Goal: Use online tool/utility: Utilize a website feature to perform a specific function

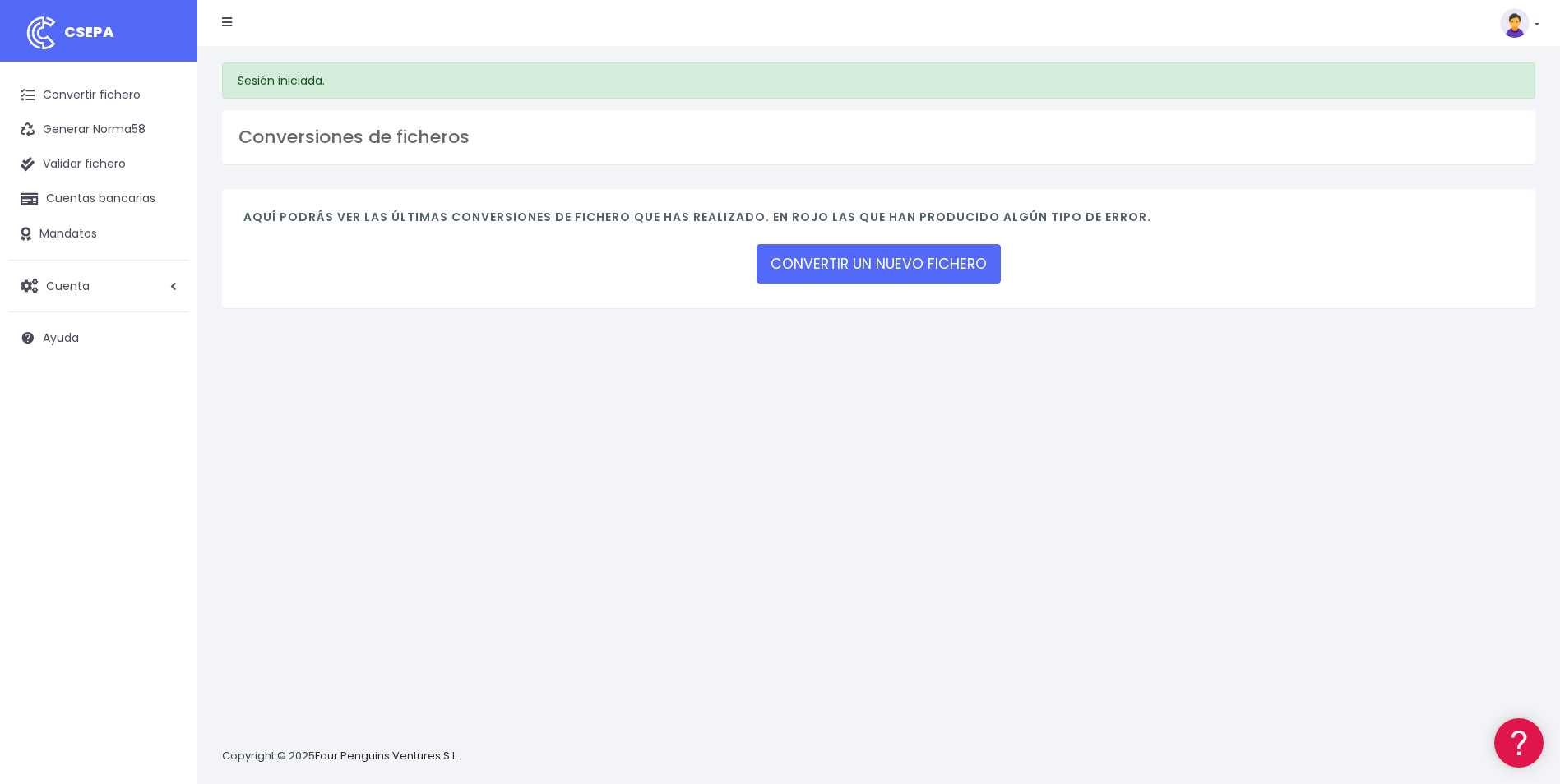
click at [971, 233] on h4 "Aquí podrás ver las últimas conversiones de fichero que has realizado. En rojo …" at bounding box center [879, 221] width 1271 height 22
click at [947, 262] on link "CONVERTIR UN NUEVO FICHERO" at bounding box center [878, 264] width 244 height 40
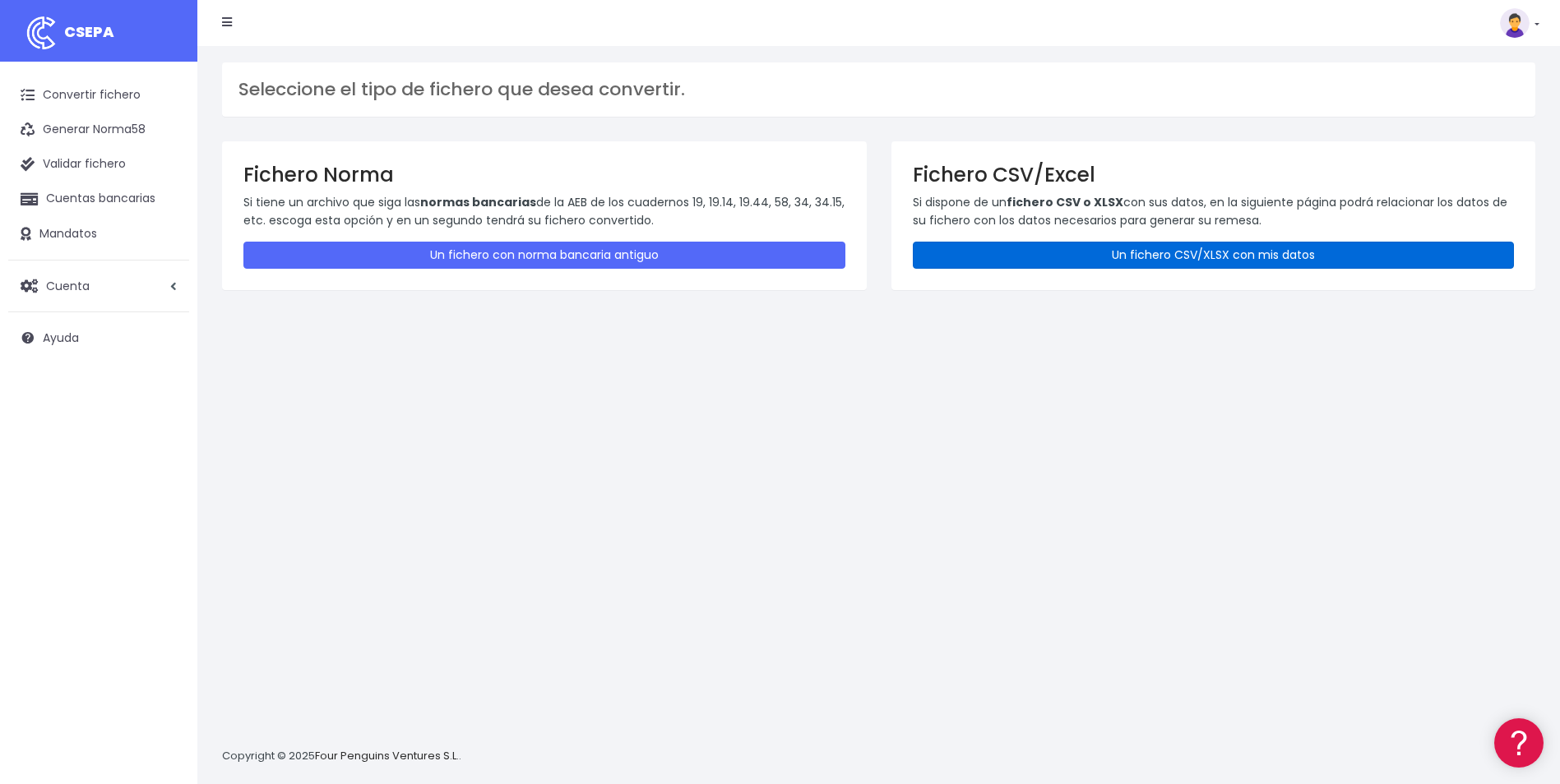
click at [1266, 256] on link "Un fichero CSV/XLSX con mis datos" at bounding box center [1214, 256] width 602 height 27
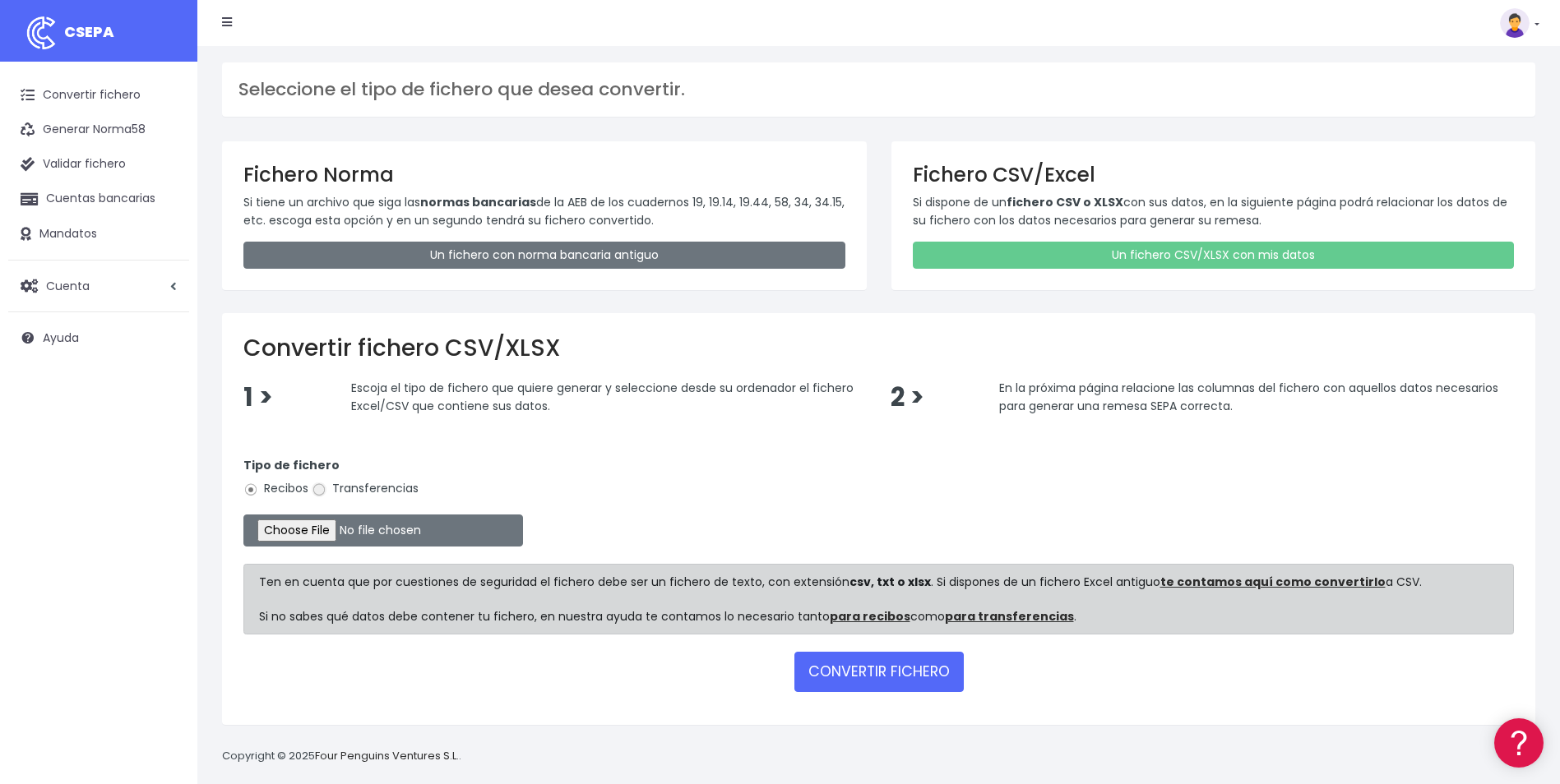
click at [324, 488] on input "Transferencias" at bounding box center [319, 490] width 15 height 15
radio input "true"
click at [315, 528] on input "file" at bounding box center [383, 530] width 279 height 32
type input "C:\fakepath\Copia de UTECANARIAS_BVACACIONES_102025.csv"
click at [911, 682] on button "CONVERTIR FICHERO" at bounding box center [878, 672] width 170 height 40
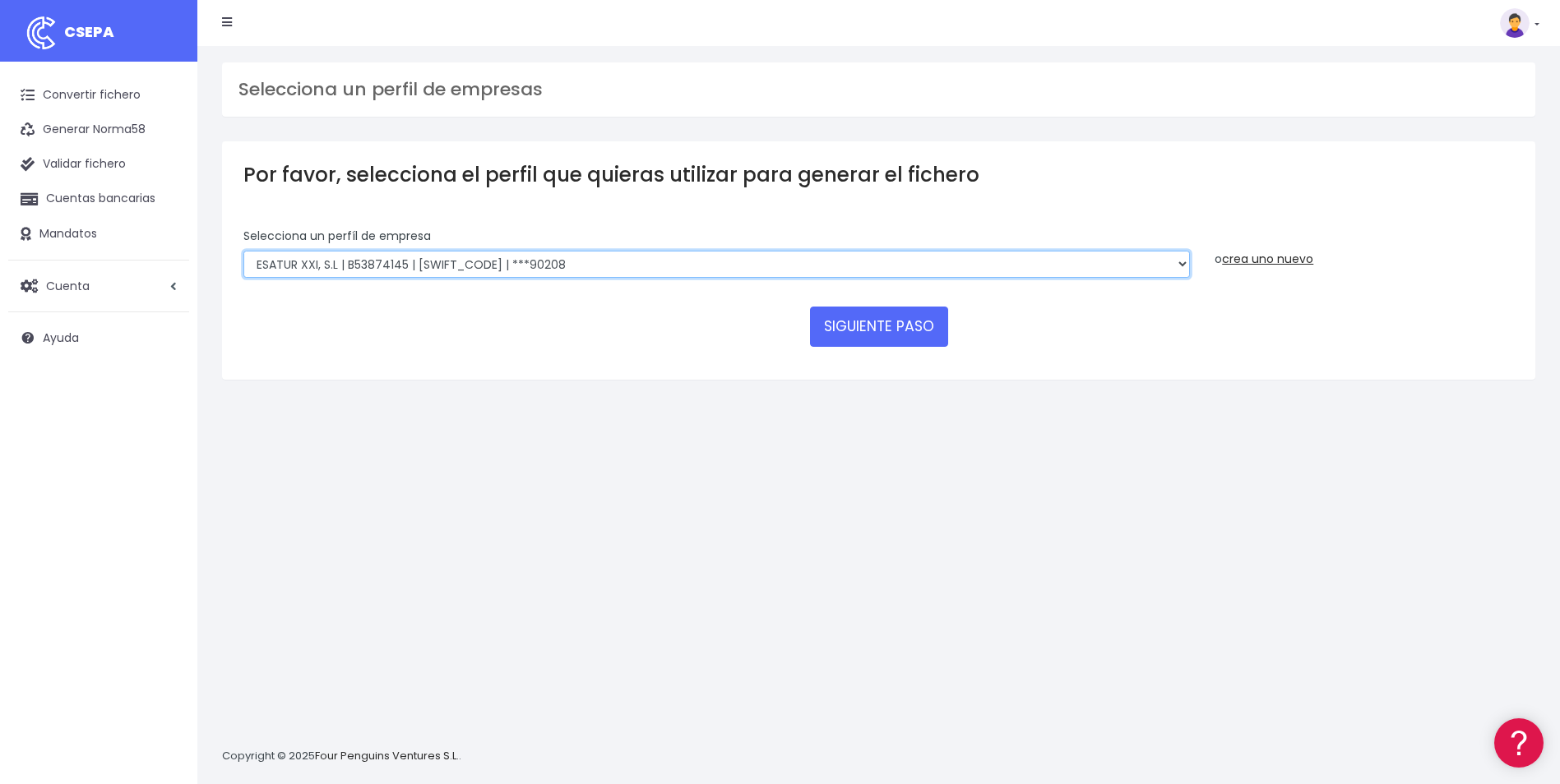
click at [1178, 265] on select "INSTITUTO MEDITERRANEO DE ESTUDIOS DE PR | ES91001B53342739 | BSCHESMMXXX | ***…" at bounding box center [717, 265] width 946 height 28
select select "1887"
click at [244, 251] on select "INSTITUTO MEDITERRANEO DE ESTUDIOS DE PR | ES91001B53342739 | BSCHESMMXXX | ***…" at bounding box center [717, 265] width 946 height 28
click at [831, 328] on button "SIGUIENTE PASO" at bounding box center [879, 326] width 138 height 40
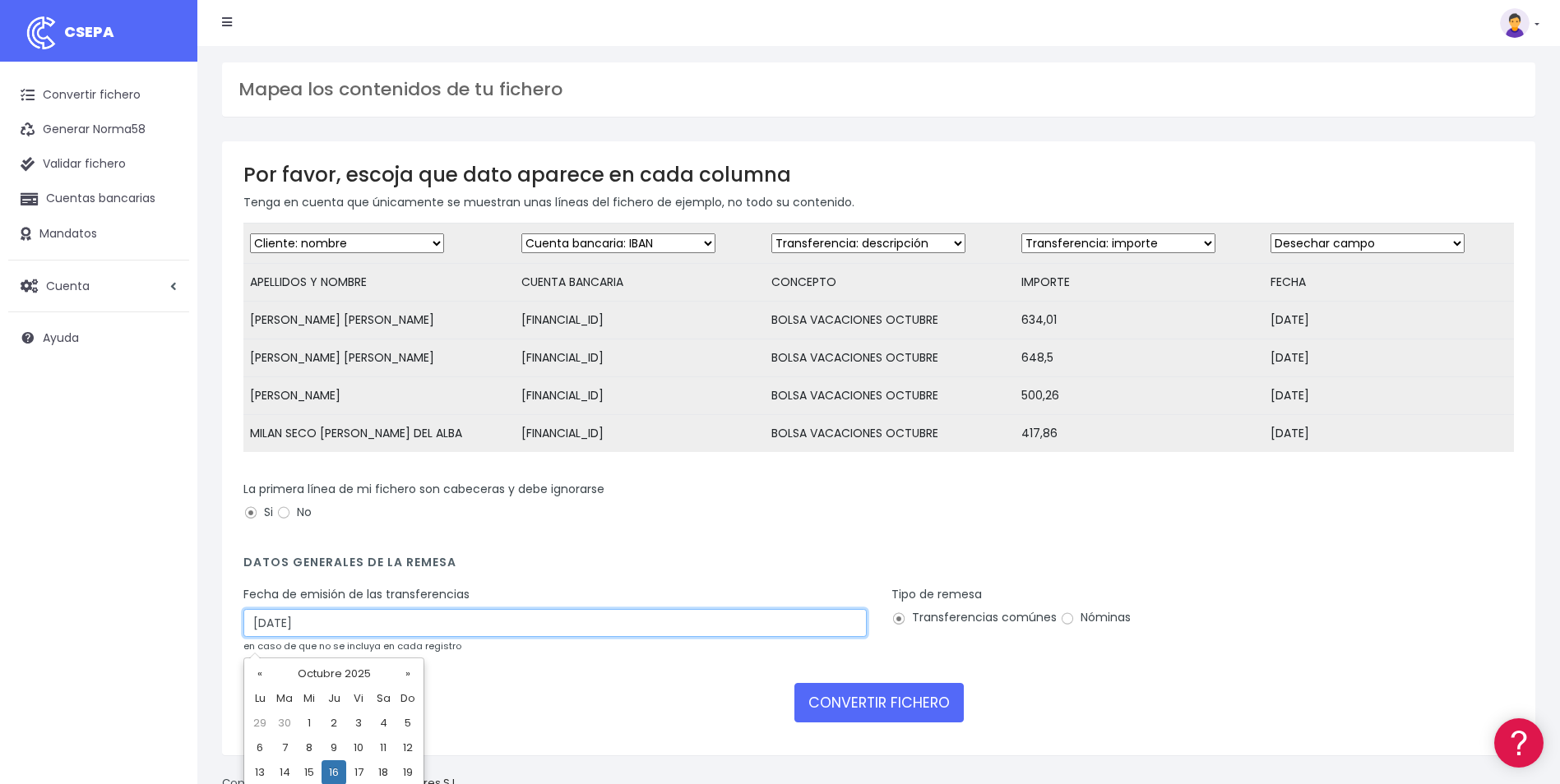
click at [325, 637] on input "16/10/2025" at bounding box center [556, 623] width 624 height 28
click at [278, 775] on td "14" at bounding box center [284, 772] width 24 height 24
type input "14/10/2025"
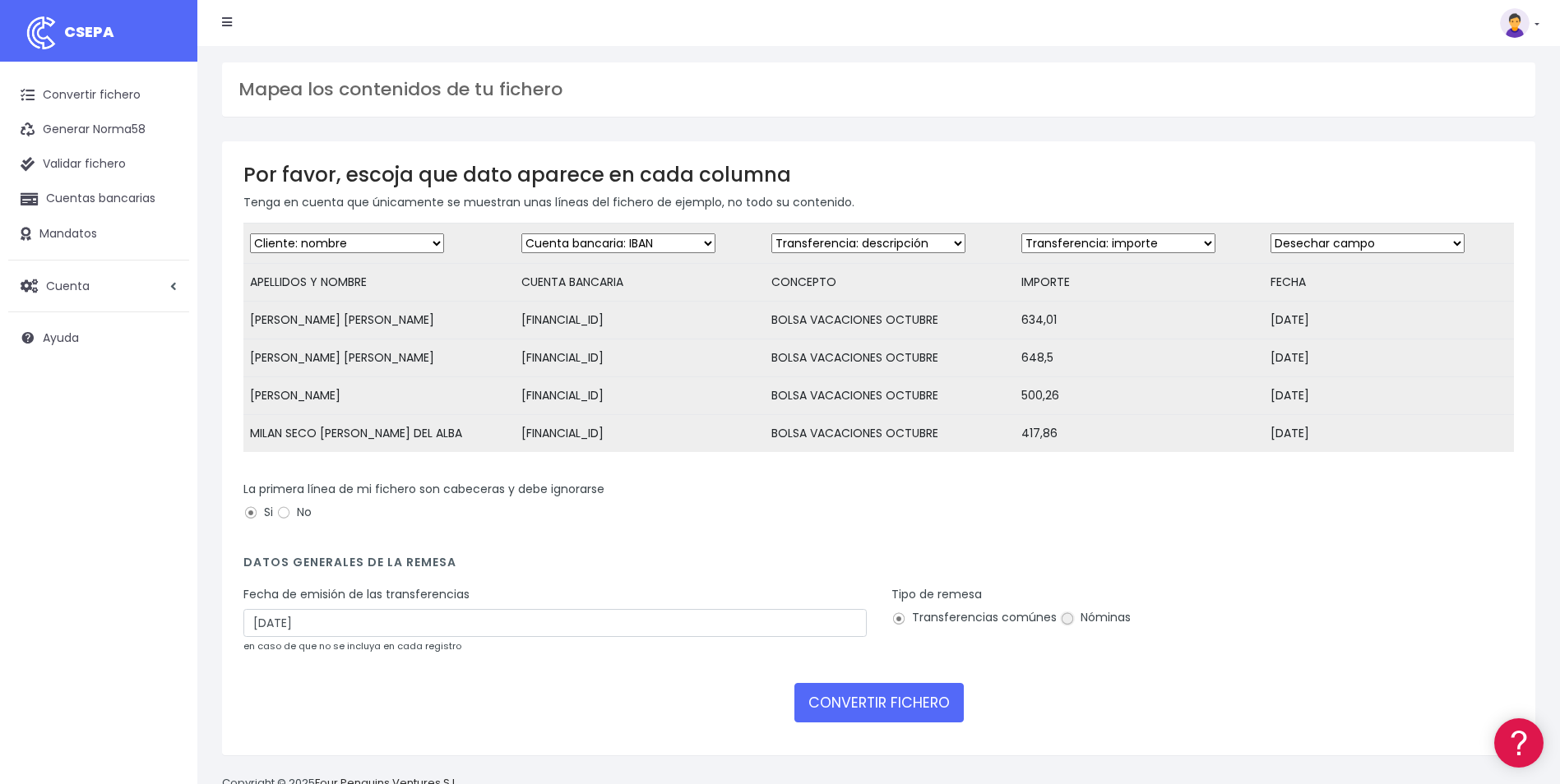
click at [1067, 626] on input "Nóminas" at bounding box center [1067, 619] width 15 height 15
radio input "true"
click at [917, 715] on button "CONVERTIR FICHERO" at bounding box center [878, 703] width 170 height 40
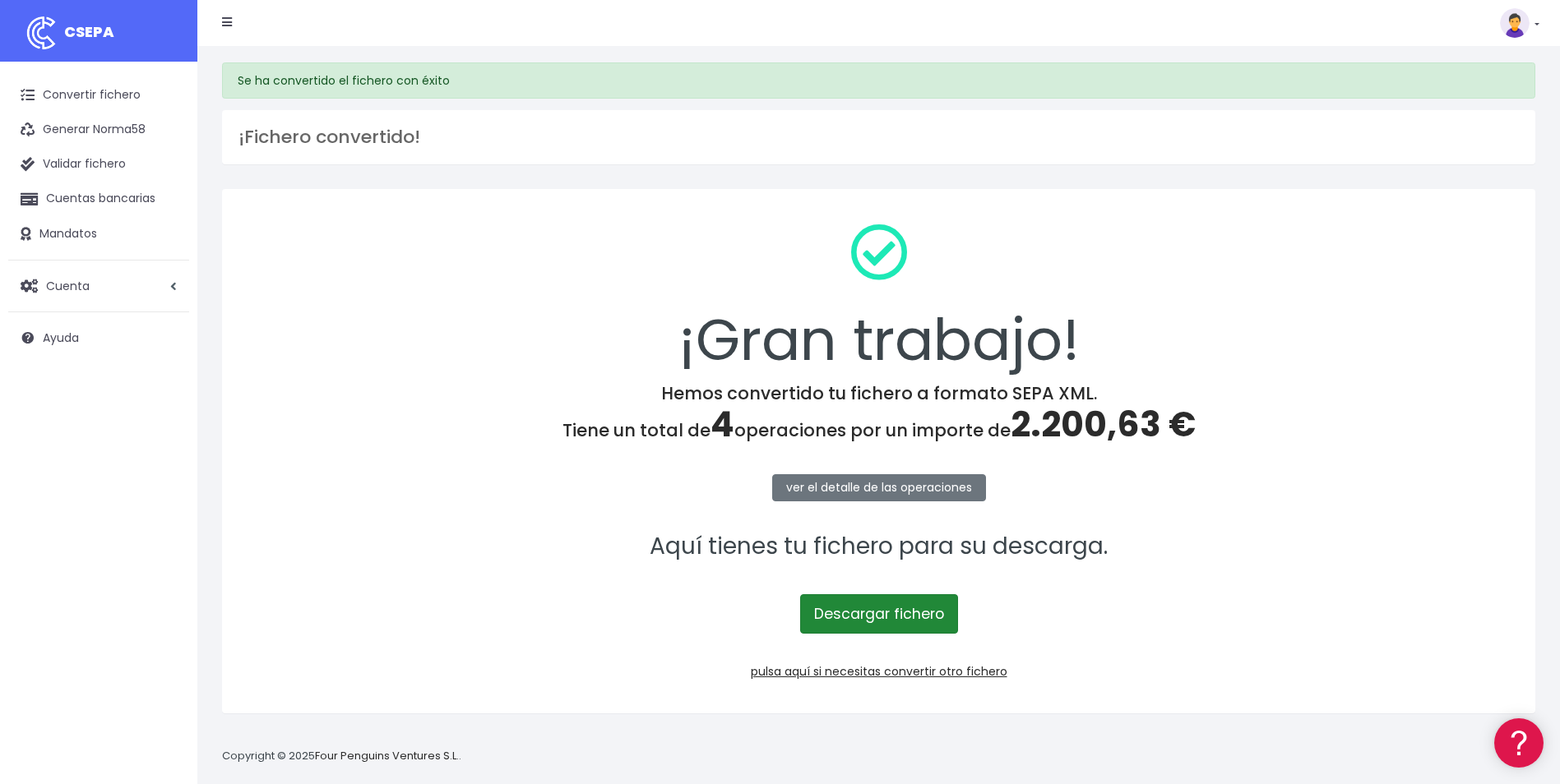
click at [914, 620] on link "Descargar fichero" at bounding box center [879, 615] width 158 height 40
